Goal: Transaction & Acquisition: Purchase product/service

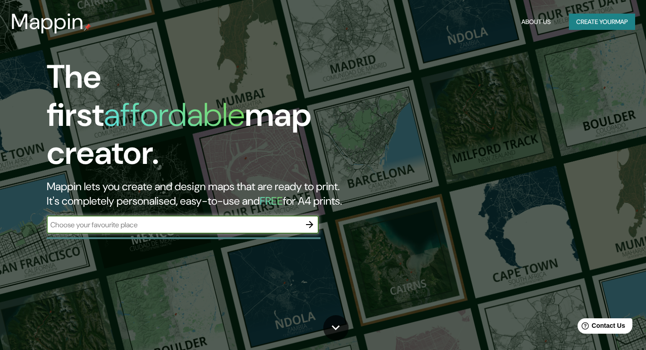
click at [114, 220] on input "text" at bounding box center [174, 225] width 254 height 10
type input "general [PERSON_NAME] chaco"
click at [307, 219] on icon "button" at bounding box center [309, 224] width 11 height 11
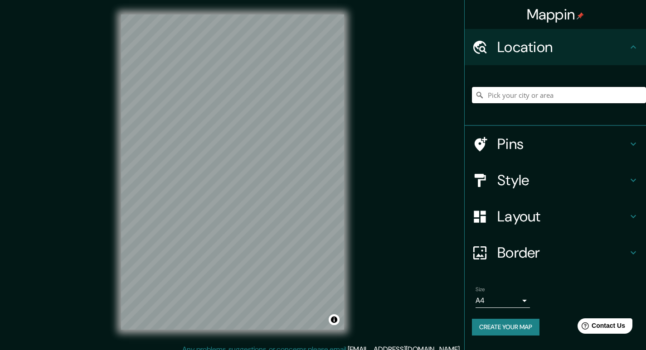
click at [520, 93] on input "Pick your city or area" at bounding box center [559, 95] width 174 height 16
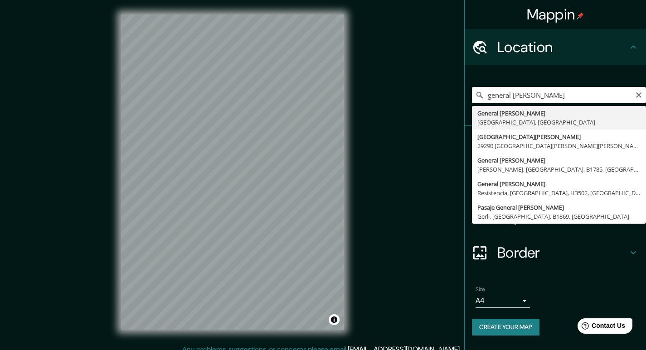
type input "General [PERSON_NAME], [GEOGRAPHIC_DATA], [GEOGRAPHIC_DATA]"
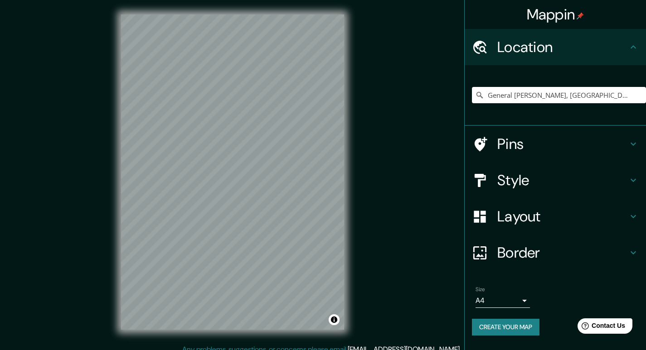
click at [514, 184] on h4 "Style" at bounding box center [562, 180] width 131 height 18
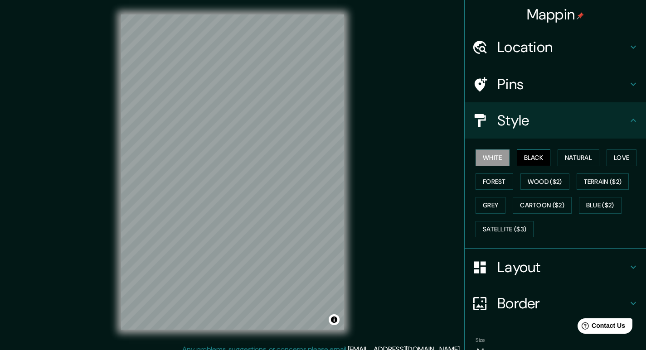
click at [538, 162] on button "Black" at bounding box center [534, 158] width 34 height 17
click at [560, 157] on button "Natural" at bounding box center [579, 158] width 42 height 17
click at [611, 158] on button "Love" at bounding box center [621, 158] width 30 height 17
click at [578, 158] on button "Natural" at bounding box center [579, 158] width 42 height 17
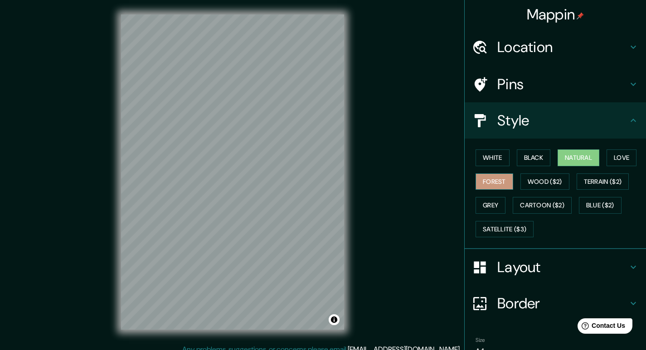
click at [490, 174] on button "Forest" at bounding box center [494, 182] width 38 height 17
click at [535, 158] on button "Black" at bounding box center [534, 158] width 34 height 17
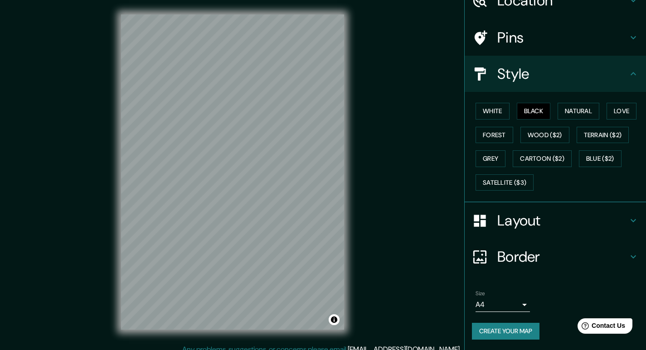
scroll to position [47, 0]
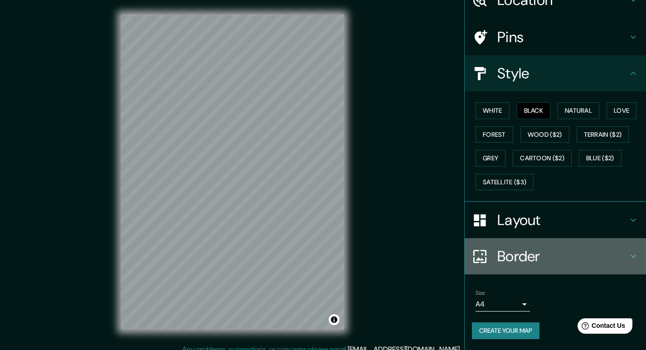
click at [530, 255] on h4 "Border" at bounding box center [562, 256] width 131 height 18
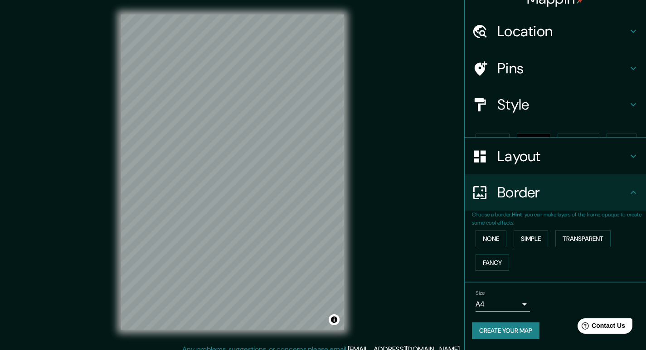
scroll to position [0, 0]
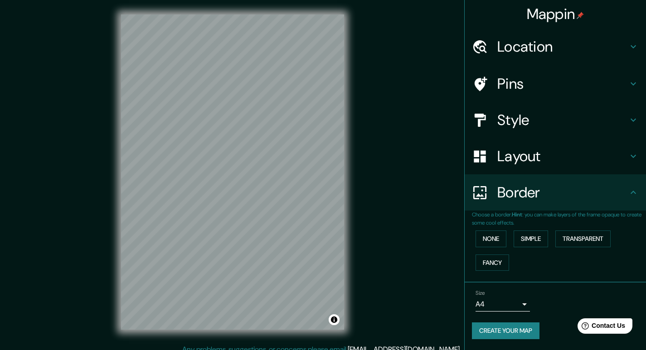
click at [537, 156] on h4 "Layout" at bounding box center [562, 156] width 131 height 18
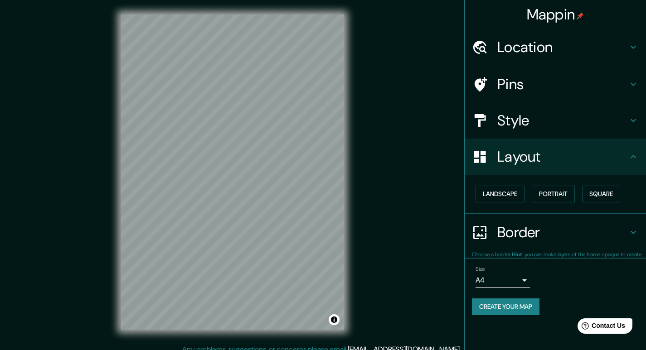
scroll to position [0, 0]
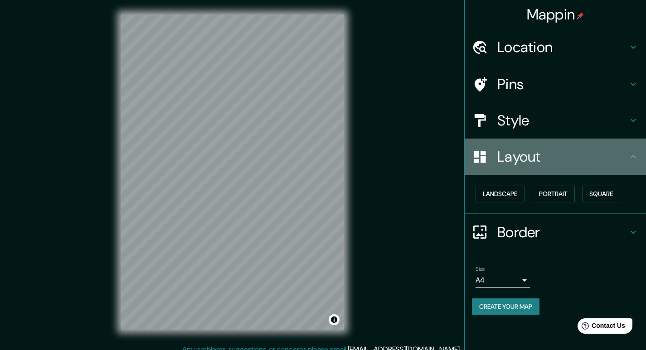
click at [537, 156] on h4 "Layout" at bounding box center [562, 157] width 131 height 18
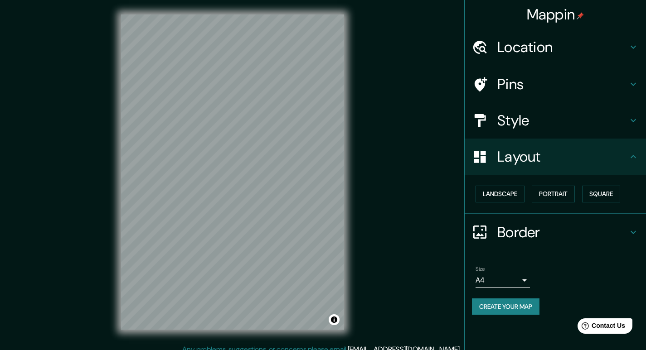
click at [534, 82] on h4 "Pins" at bounding box center [562, 84] width 131 height 18
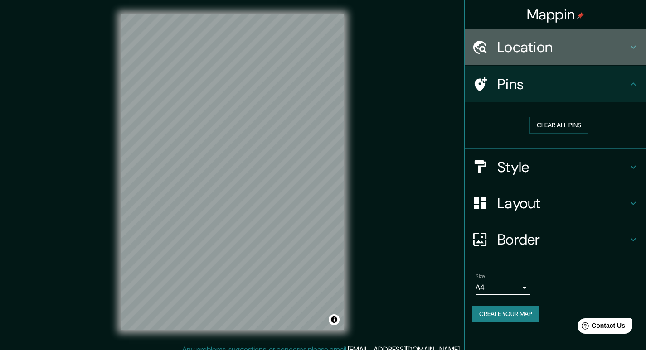
click at [539, 51] on h4 "Location" at bounding box center [562, 47] width 131 height 18
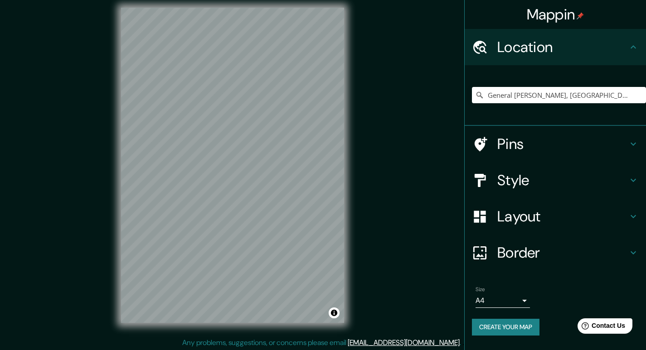
scroll to position [9, 0]
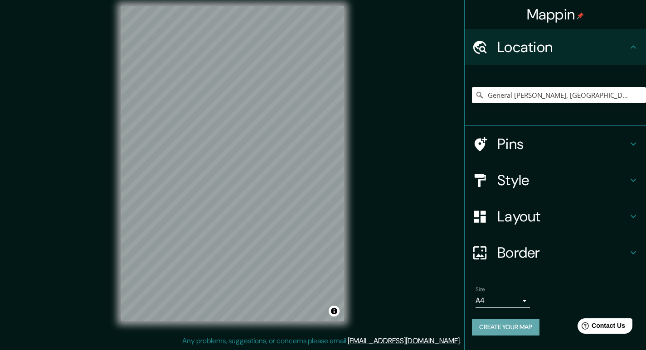
click at [508, 329] on button "Create your map" at bounding box center [506, 327] width 68 height 17
click at [510, 327] on button "Create your map" at bounding box center [506, 327] width 68 height 17
click at [521, 304] on body "Mappin Location [GEOGRAPHIC_DATA][PERSON_NAME], [GEOGRAPHIC_DATA], [GEOGRAPHIC_…" at bounding box center [323, 166] width 646 height 350
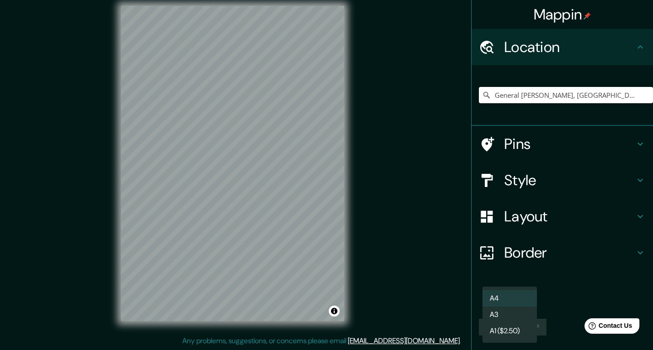
click at [515, 296] on li "A4" at bounding box center [509, 299] width 54 height 16
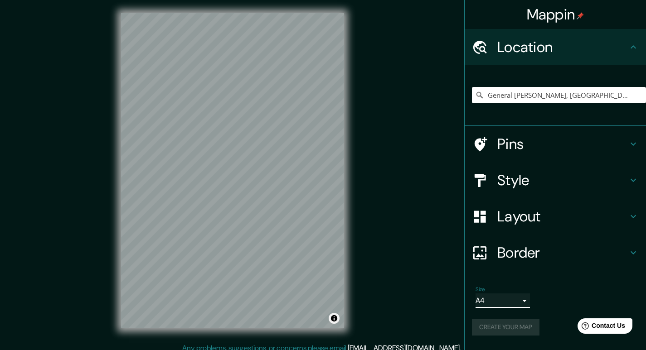
scroll to position [0, 0]
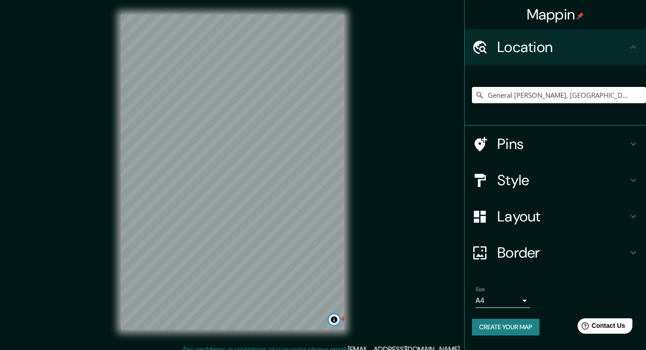
click at [333, 323] on button "Toggle attribution" at bounding box center [334, 320] width 11 height 11
